Goal: Task Accomplishment & Management: Complete application form

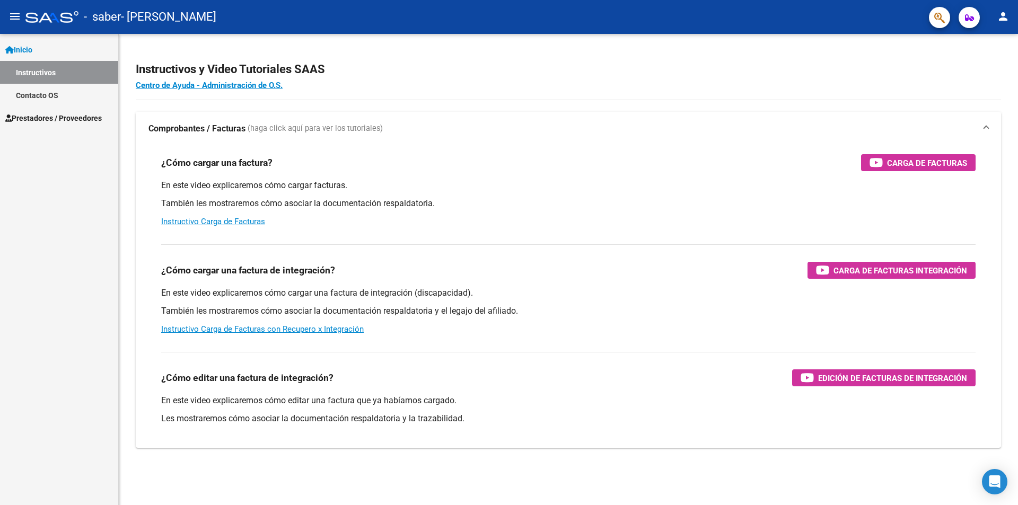
click at [58, 118] on span "Prestadores / Proveedores" at bounding box center [53, 118] width 96 height 12
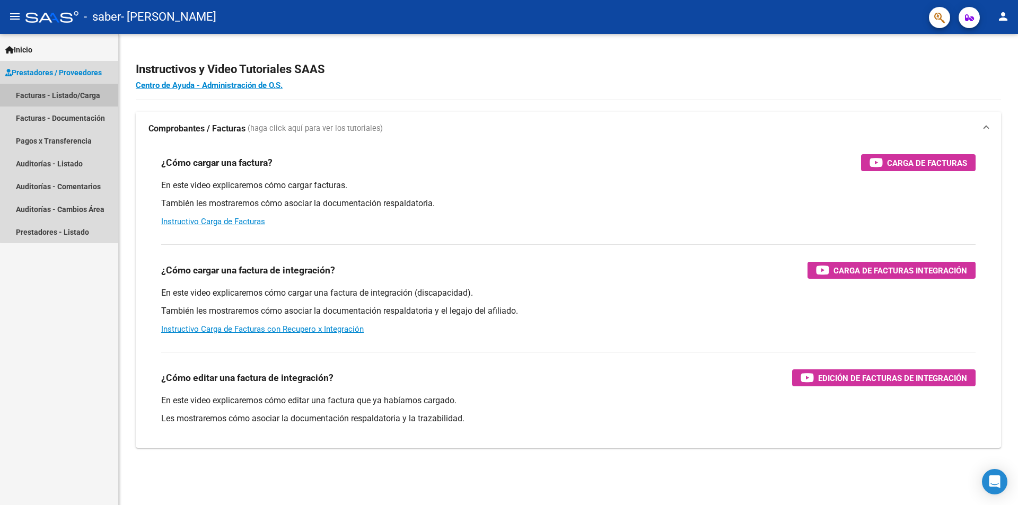
click at [77, 95] on link "Facturas - Listado/Carga" at bounding box center [59, 95] width 118 height 23
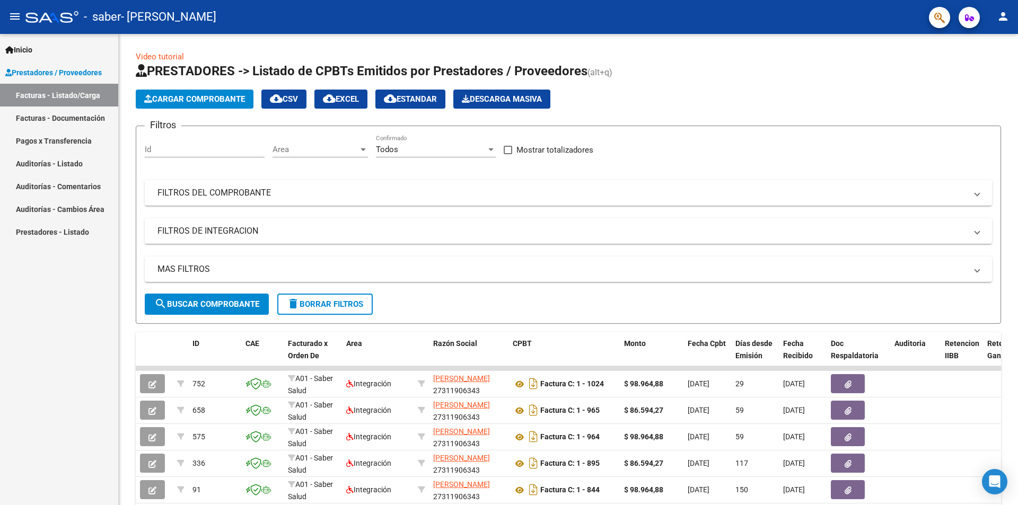
click at [200, 110] on app-list-header "PRESTADORES -> Listado de CPBTs Emitidos por Prestadores / Proveedores (alt+q) …" at bounding box center [568, 193] width 865 height 261
click at [210, 101] on span "Cargar Comprobante" at bounding box center [194, 99] width 101 height 10
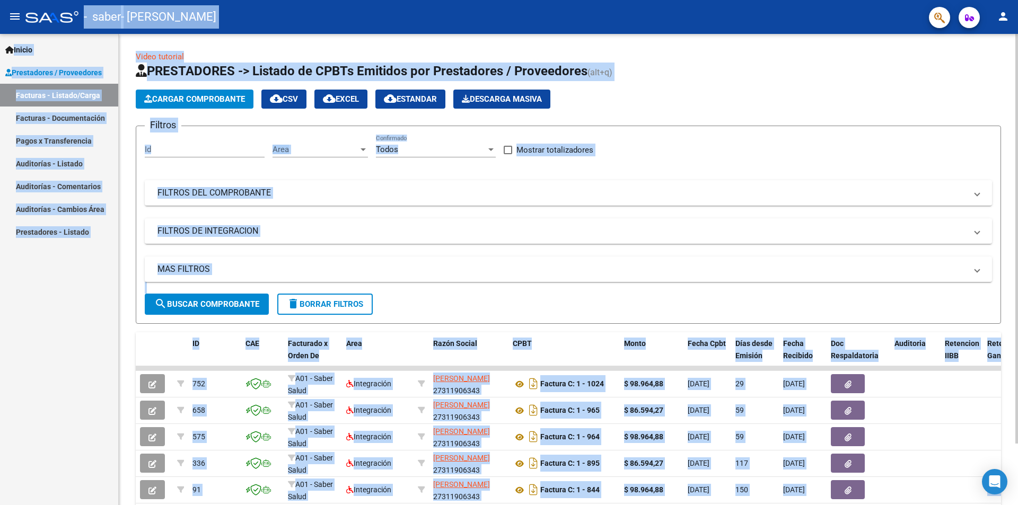
click at [218, 99] on span "Cargar Comprobante" at bounding box center [194, 99] width 101 height 10
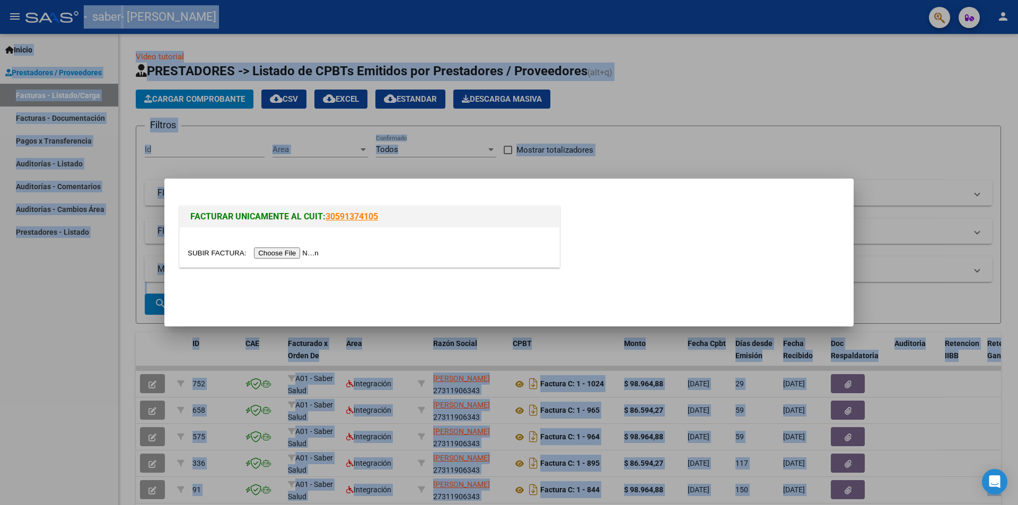
click at [295, 254] on input "file" at bounding box center [255, 253] width 134 height 11
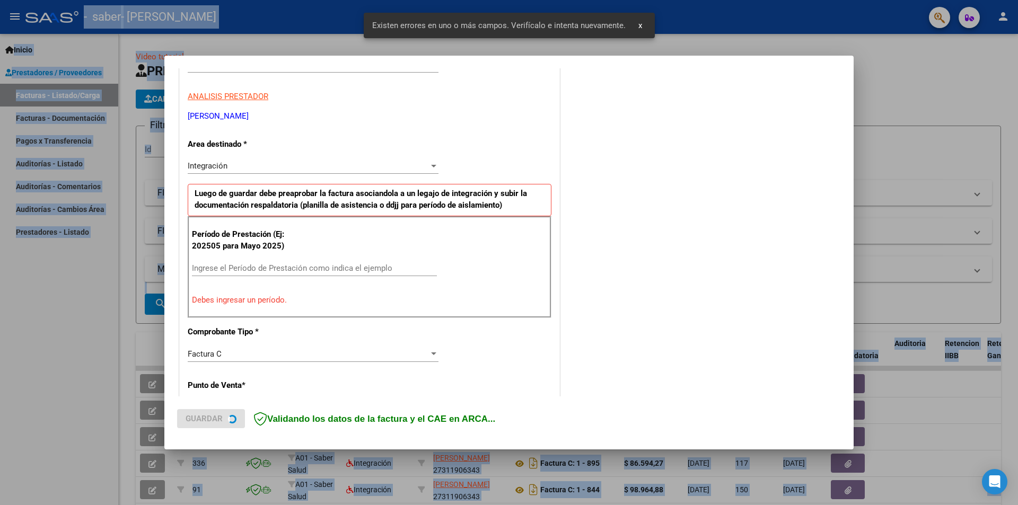
scroll to position [185, 0]
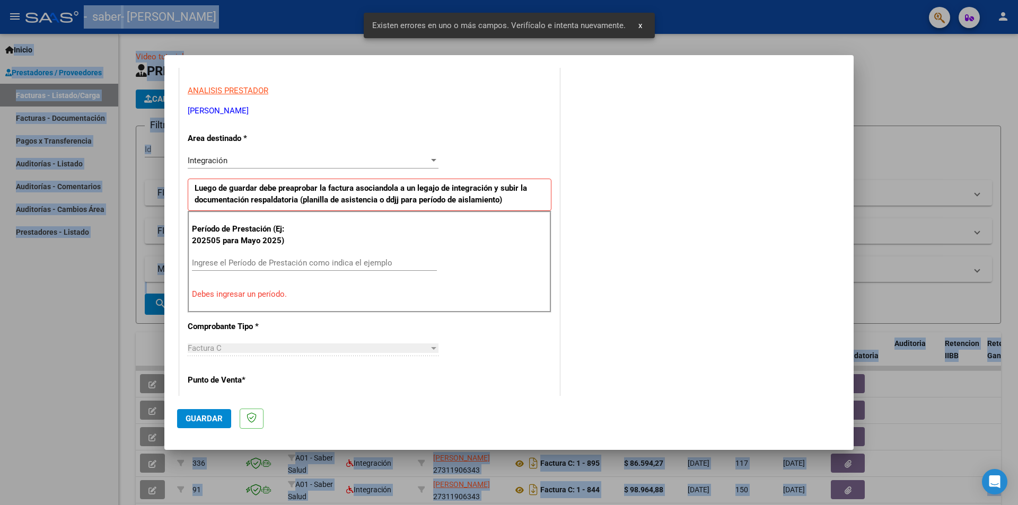
click at [217, 259] on input "Ingrese el Período de Prestación como indica el ejemplo" at bounding box center [314, 263] width 245 height 10
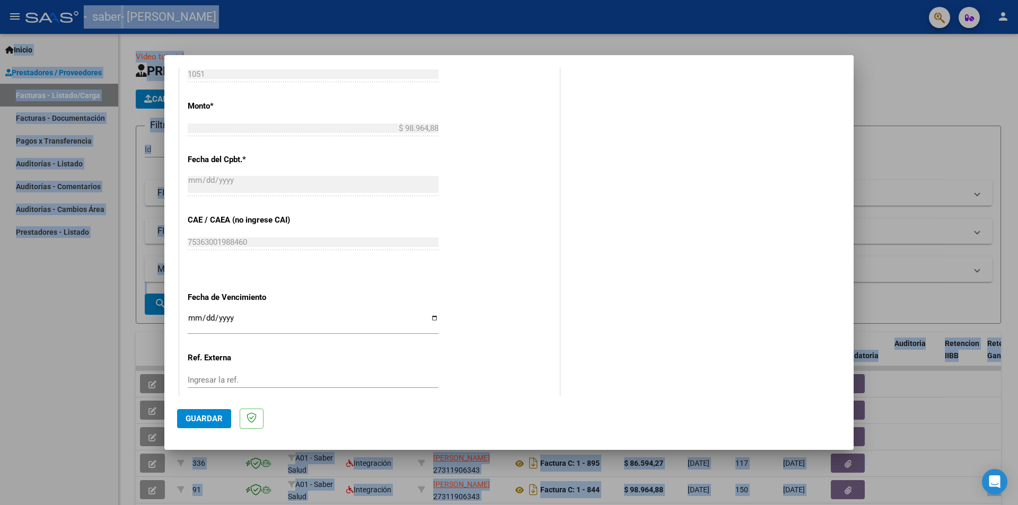
scroll to position [605, 0]
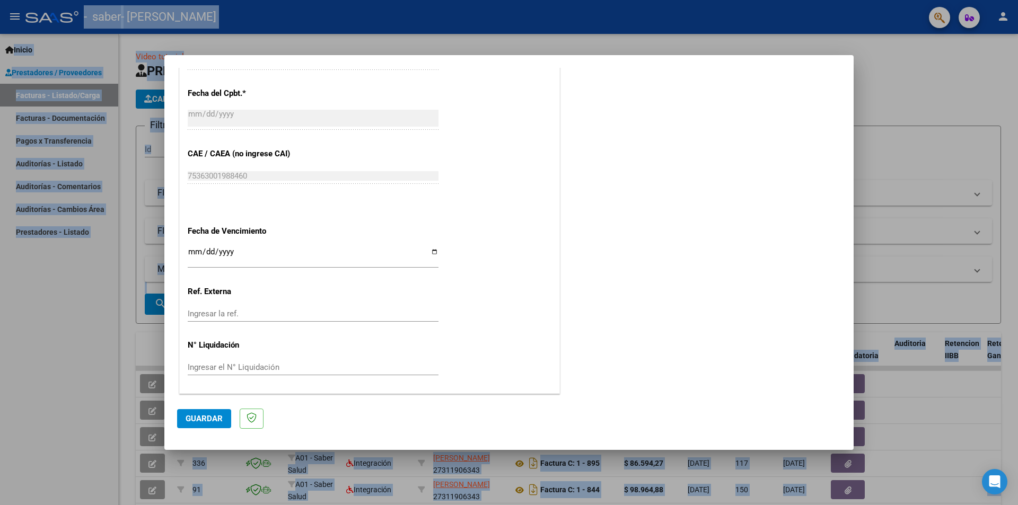
type input "202508"
click at [433, 255] on input "Ingresar la fecha" at bounding box center [313, 256] width 251 height 17
click at [430, 248] on input "Ingresar la fecha" at bounding box center [313, 256] width 251 height 17
click at [429, 253] on input "Ingresar la fecha" at bounding box center [313, 256] width 251 height 17
type input "[DATE]"
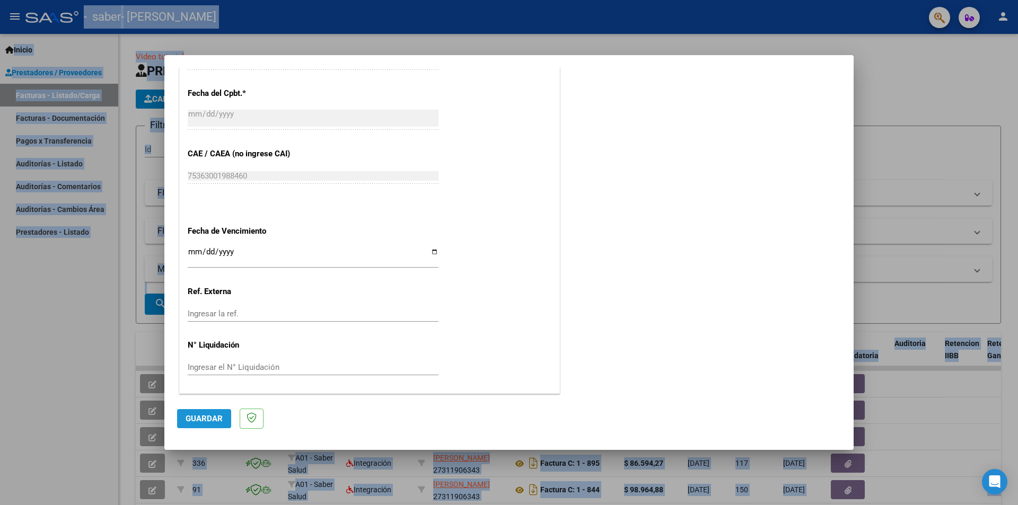
click at [209, 426] on button "Guardar" at bounding box center [204, 418] width 54 height 19
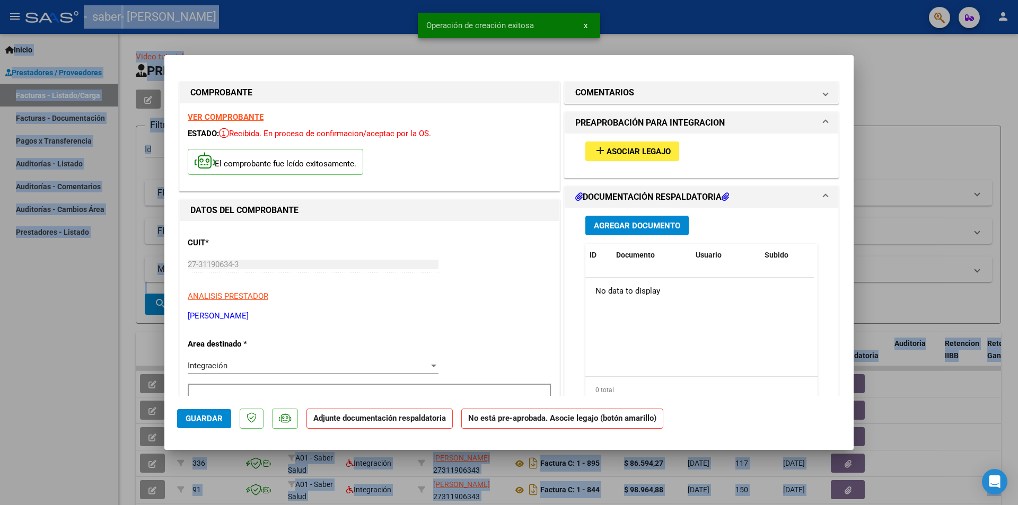
click at [610, 228] on span "Agregar Documento" at bounding box center [637, 226] width 86 height 10
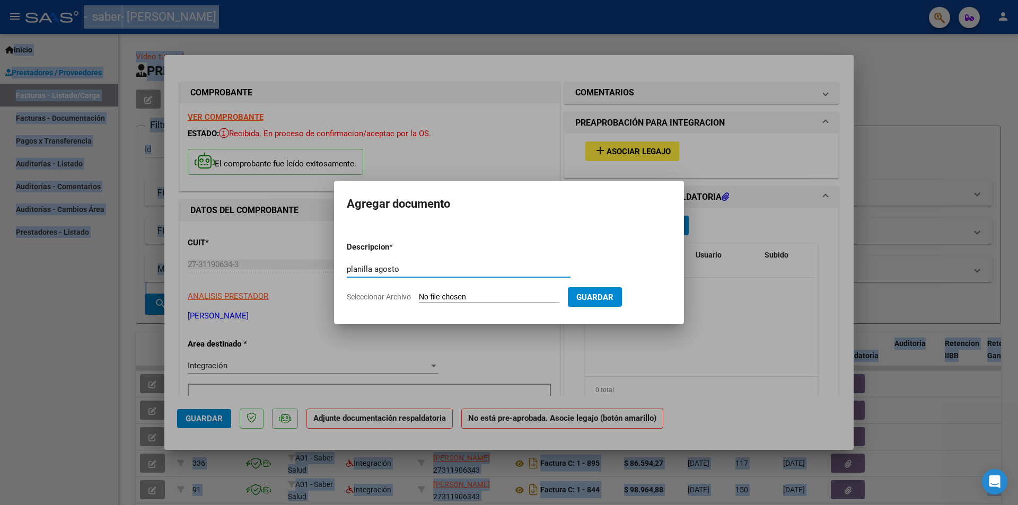
type input "planilla agosto"
click at [449, 295] on input "Seleccionar Archivo" at bounding box center [489, 298] width 140 height 10
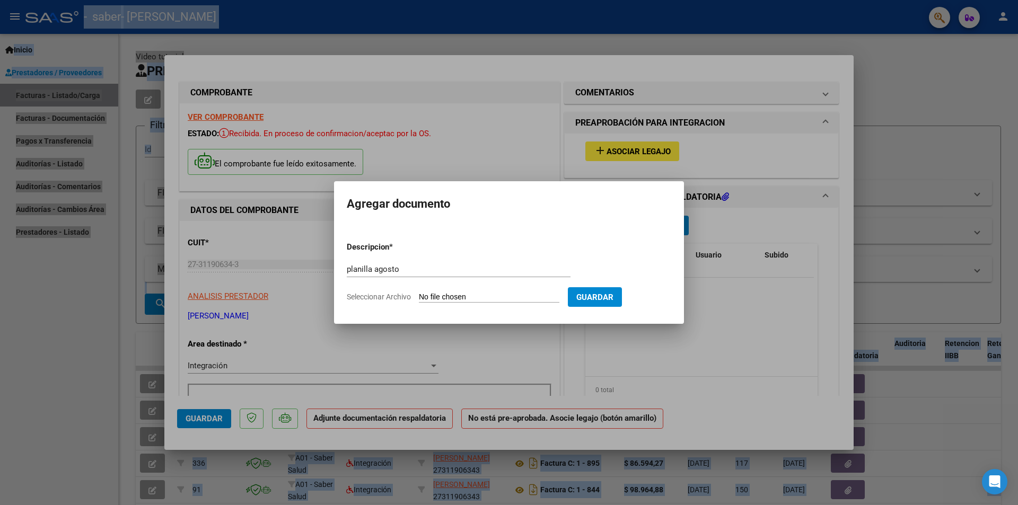
type input "C:\fakepath\8.2025 planilla agosto [PERSON_NAME] .pdf"
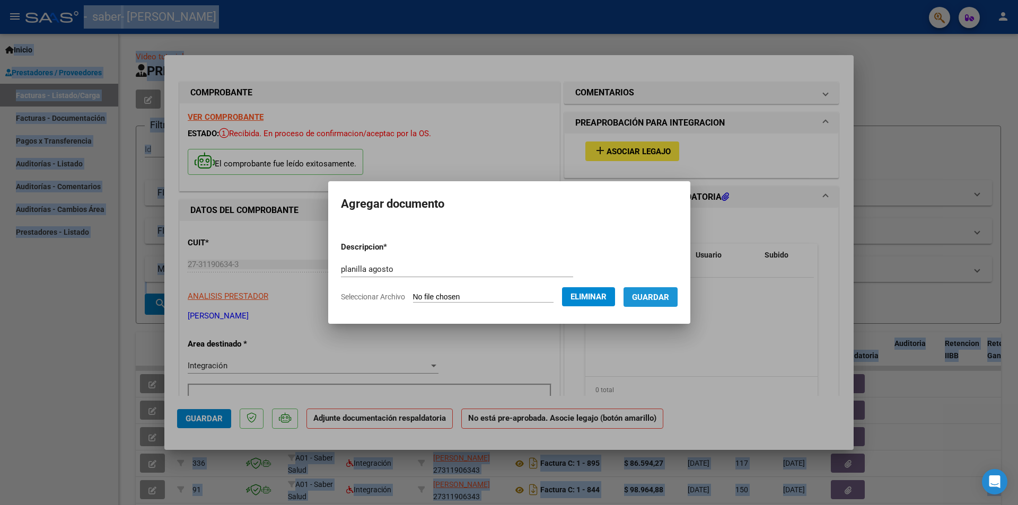
click at [657, 294] on span "Guardar" at bounding box center [650, 298] width 37 height 10
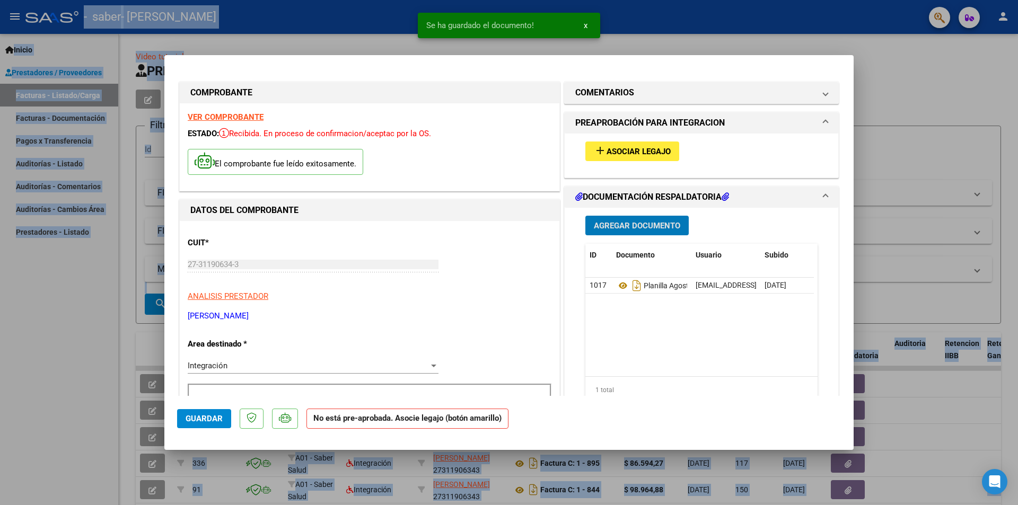
scroll to position [177, 0]
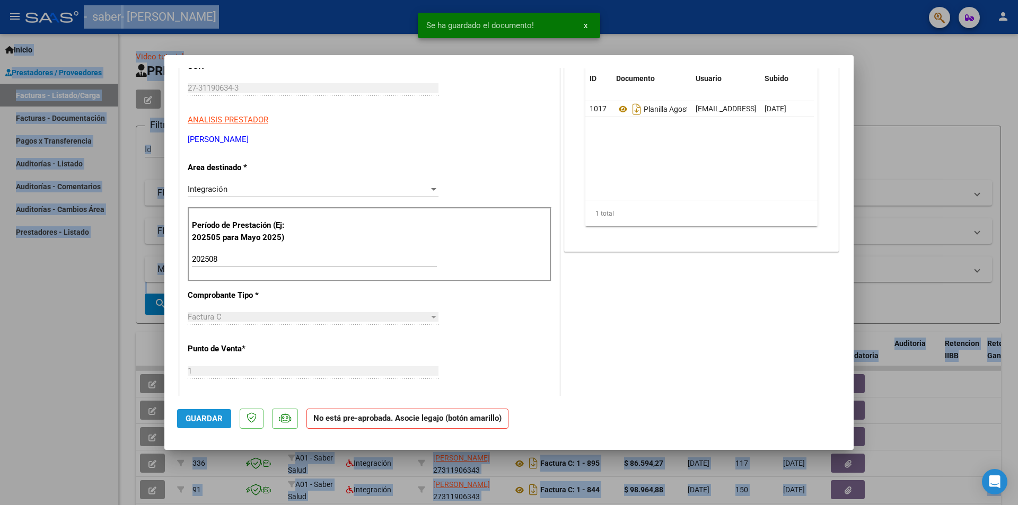
click at [186, 428] on button "Guardar" at bounding box center [204, 418] width 54 height 19
click at [877, 60] on div at bounding box center [509, 252] width 1018 height 505
type input "$ 0,00"
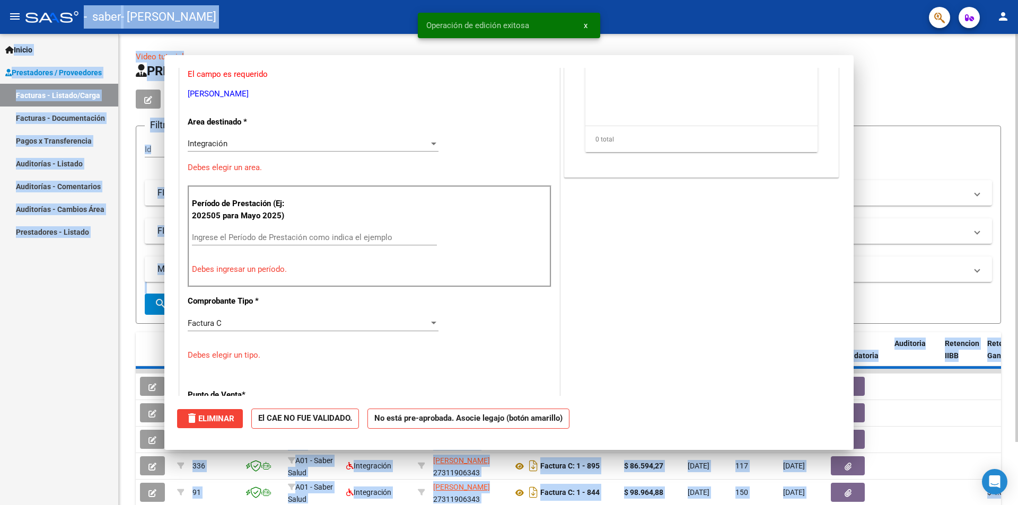
scroll to position [144, 0]
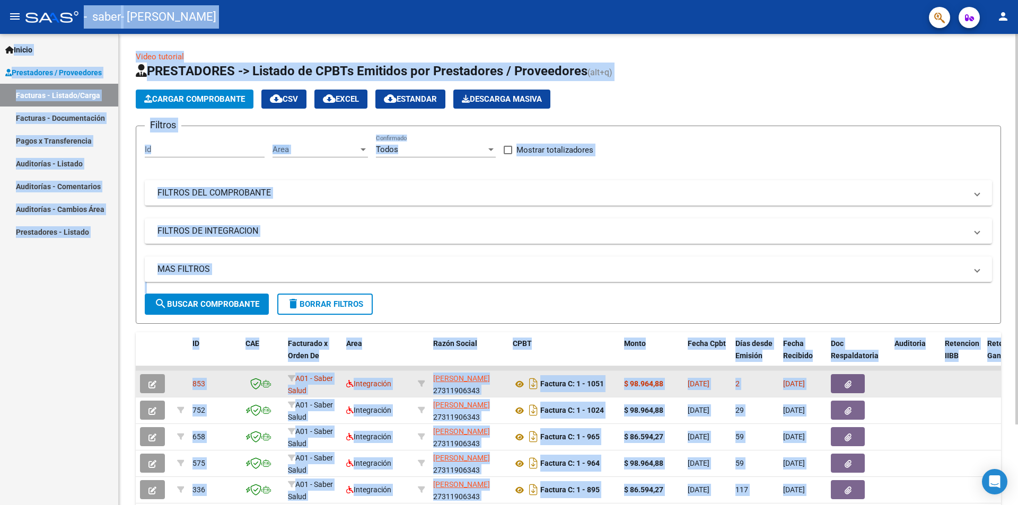
click at [845, 385] on icon "button" at bounding box center [847, 385] width 7 height 8
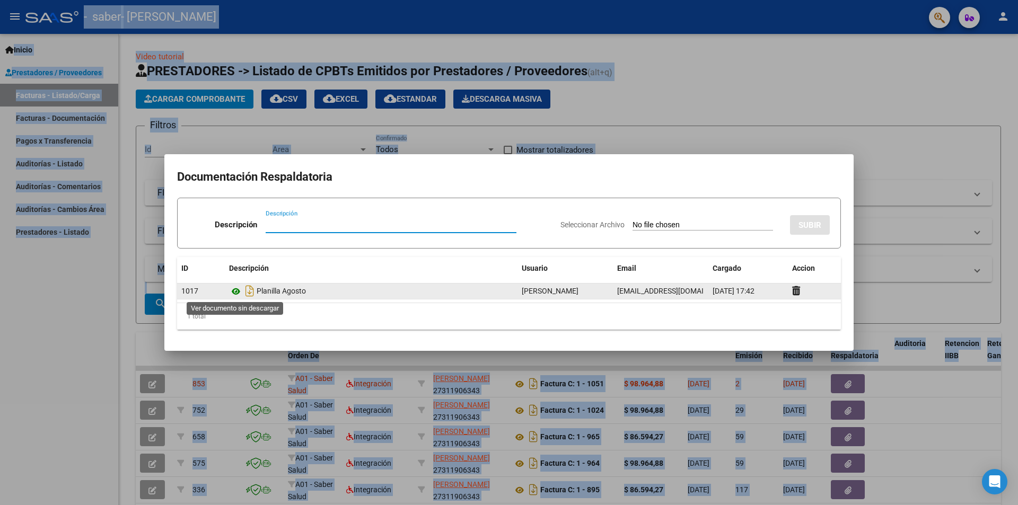
click at [233, 294] on icon at bounding box center [236, 291] width 14 height 13
